Goal: Information Seeking & Learning: Learn about a topic

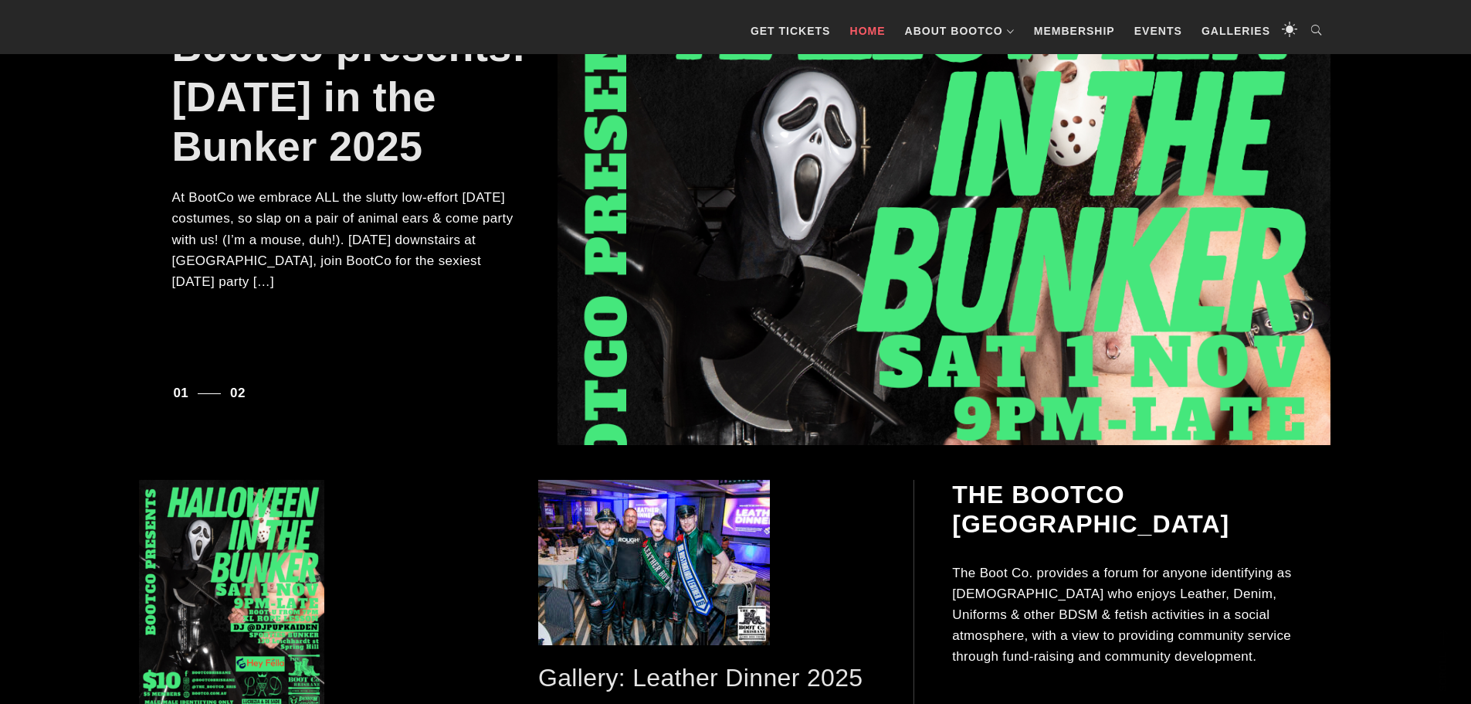
scroll to position [463, 0]
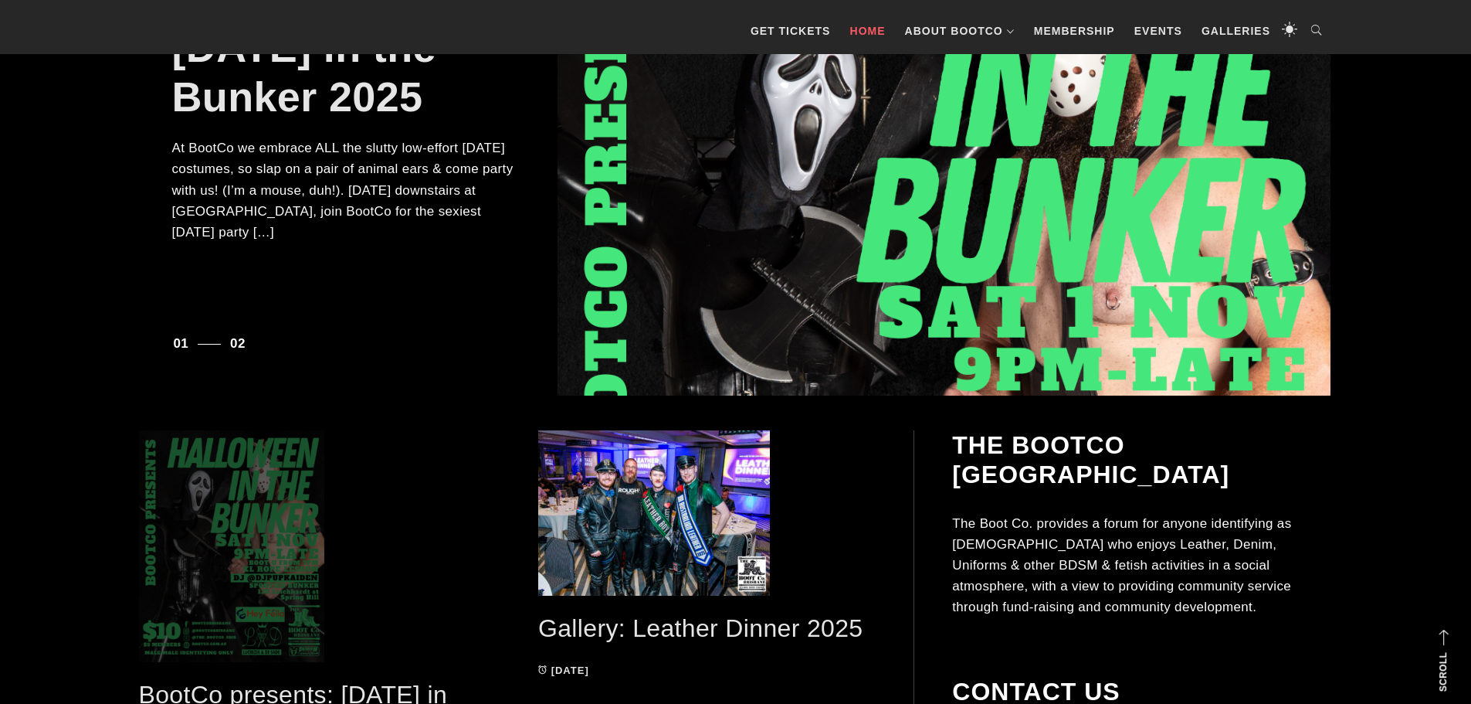
click at [226, 568] on span at bounding box center [308, 546] width 338 height 232
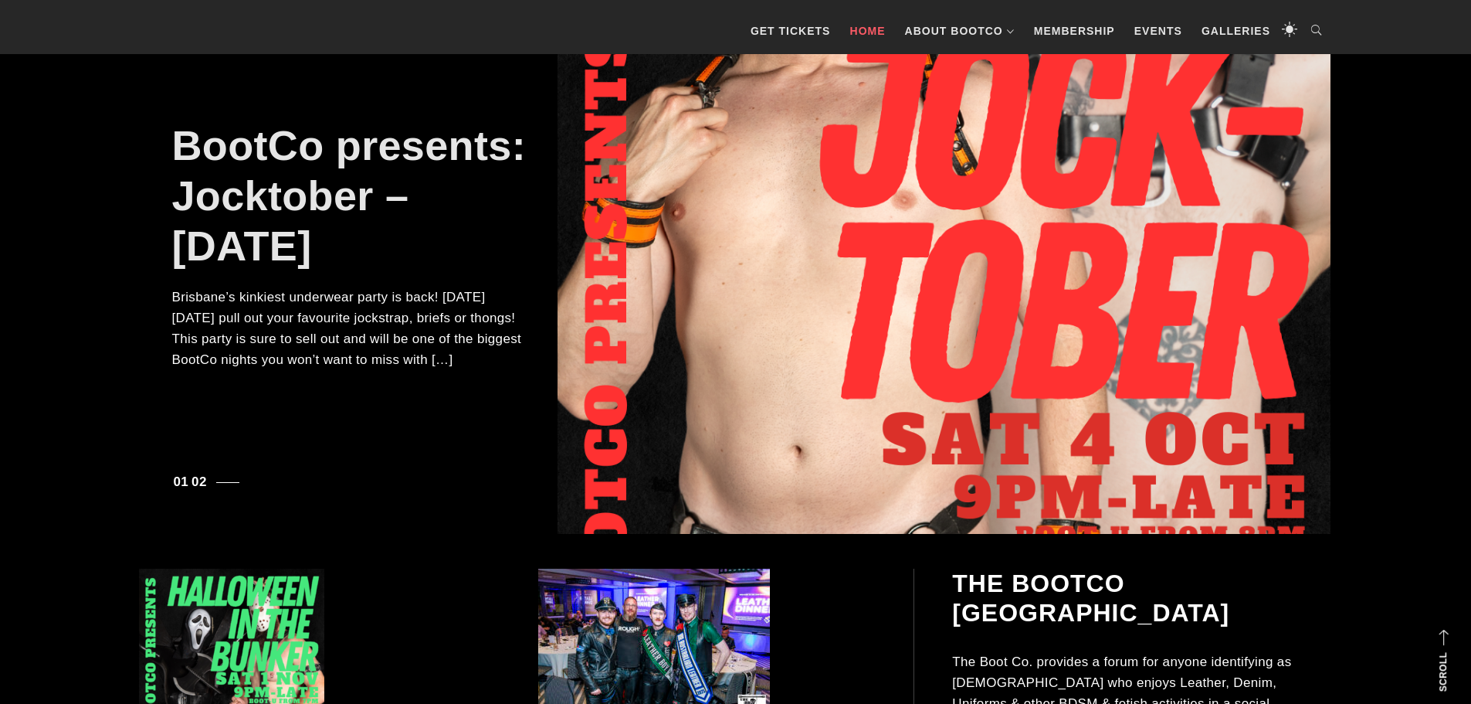
scroll to position [0, 0]
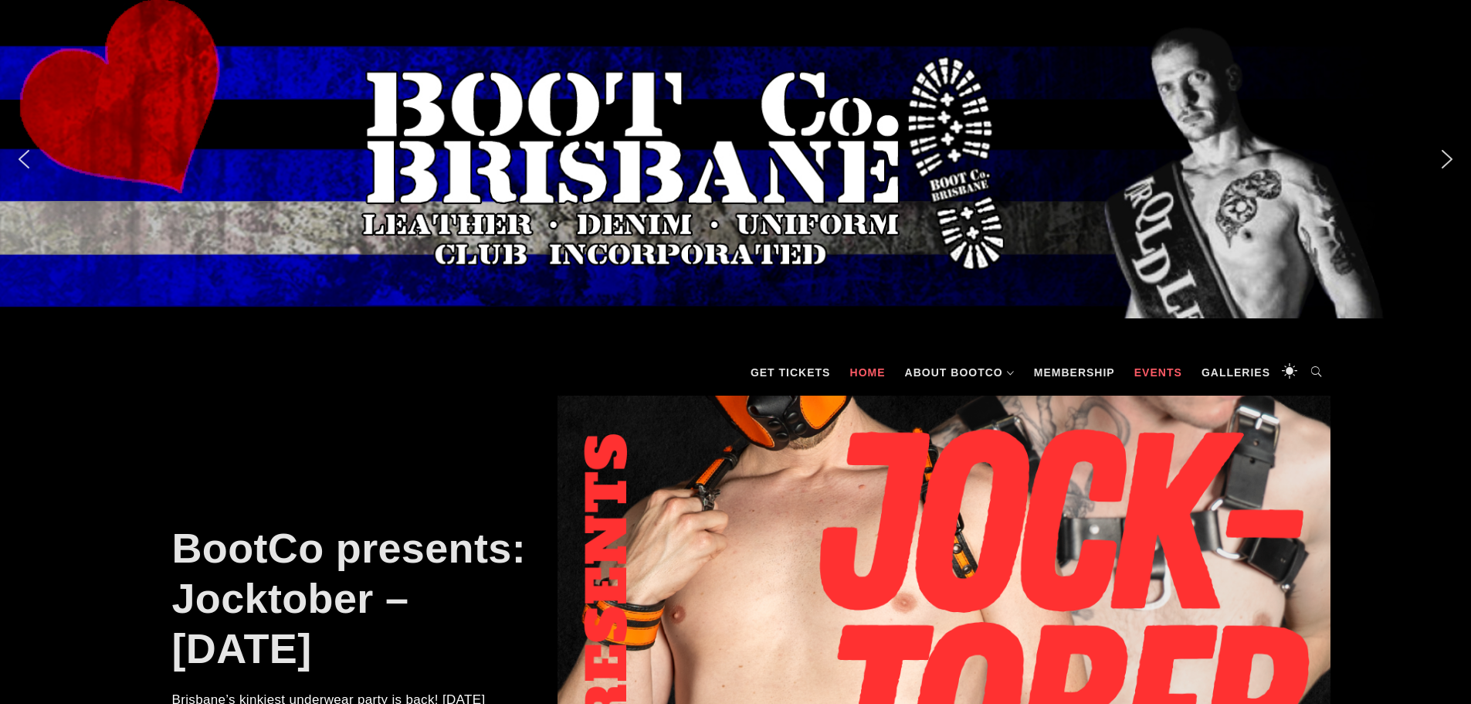
click at [1141, 368] on link "Events" at bounding box center [1158, 372] width 63 height 46
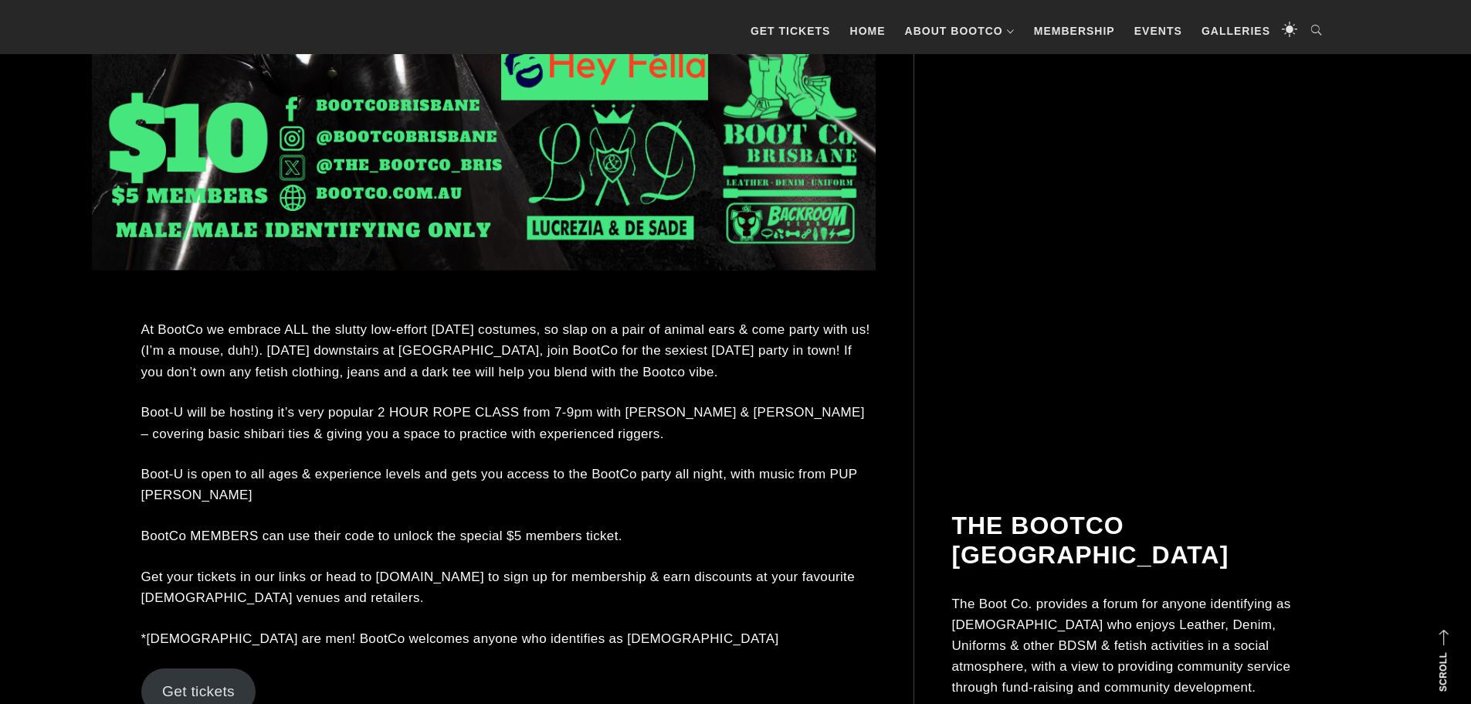
scroll to position [1165, 0]
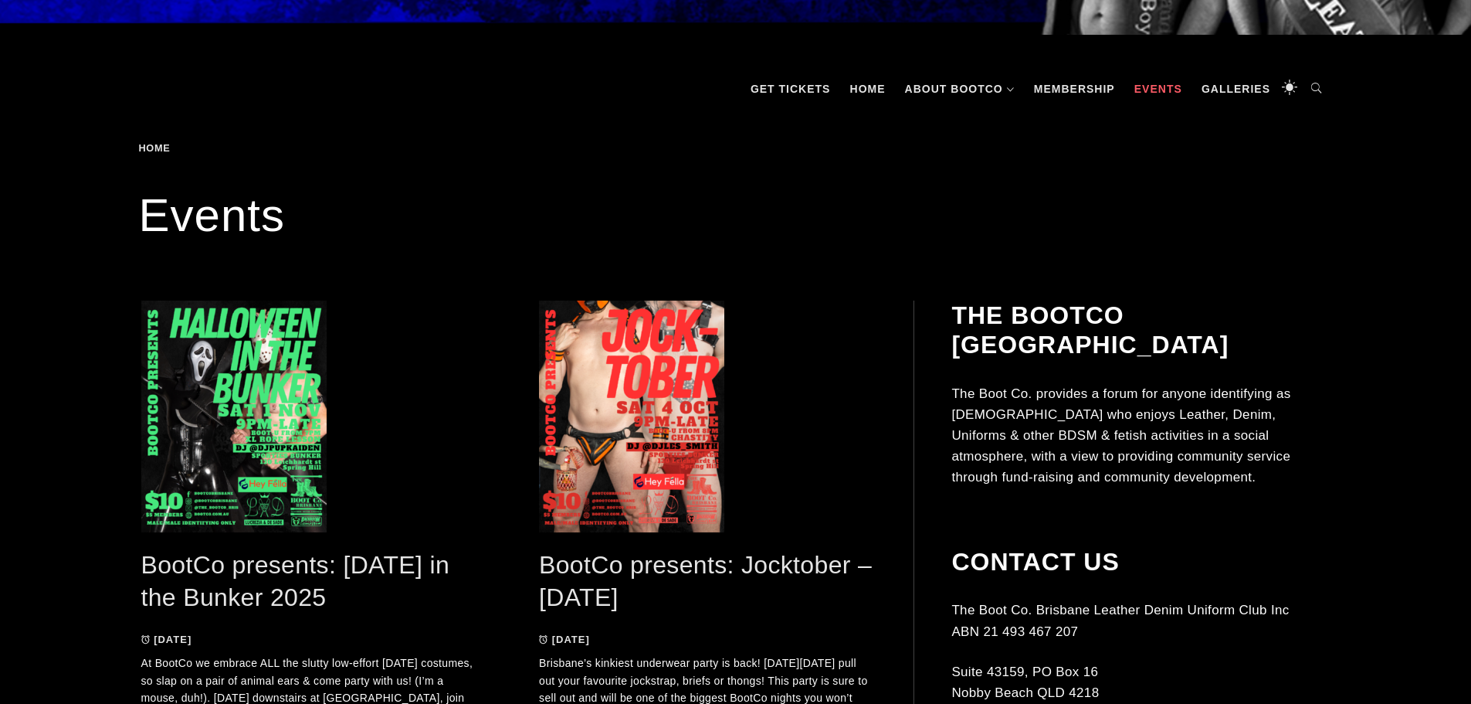
scroll to position [309, 0]
